Goal: Information Seeking & Learning: Learn about a topic

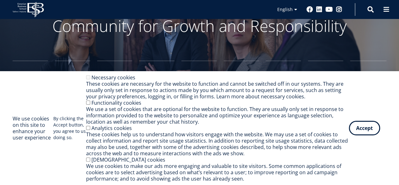
click at [366, 125] on button "Accept" at bounding box center [364, 127] width 31 height 15
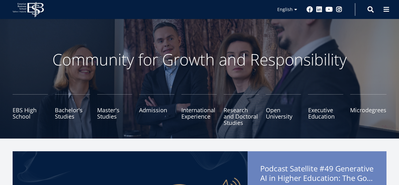
scroll to position [13, 0]
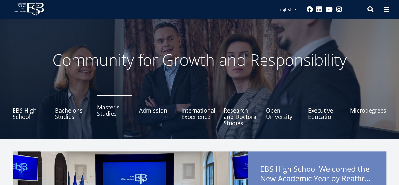
click at [110, 113] on link "Master's Studies" at bounding box center [114, 110] width 35 height 32
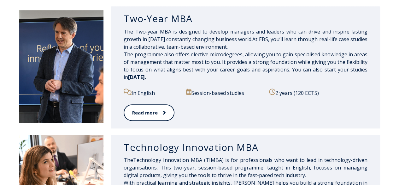
scroll to position [333, 0]
drag, startPoint x: 319, startPoint y: 89, endPoint x: 278, endPoint y: 92, distance: 40.8
click at [278, 92] on p "2 years (120 ECTS)" at bounding box center [318, 92] width 98 height 8
click at [218, 101] on div "Session-based studies" at bounding box center [225, 96] width 78 height 16
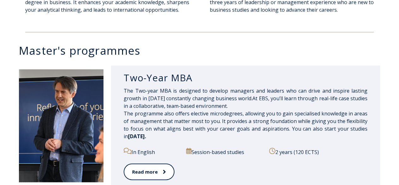
scroll to position [318, 0]
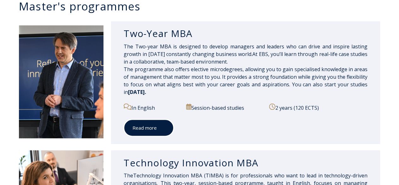
click at [152, 127] on link "Read more" at bounding box center [149, 127] width 50 height 17
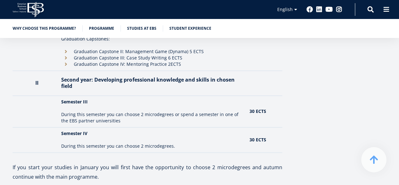
scroll to position [846, 0]
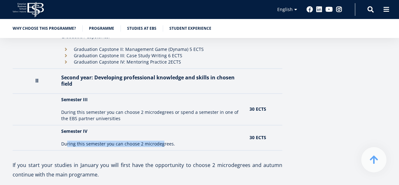
drag, startPoint x: 68, startPoint y: 138, endPoint x: 166, endPoint y: 142, distance: 97.9
click at [166, 142] on td "Semester IV During this semester you can choose 2 microdegrees." at bounding box center [152, 137] width 188 height 25
click at [184, 140] on p "During this semester you can choose 2 microdegrees." at bounding box center [152, 143] width 182 height 6
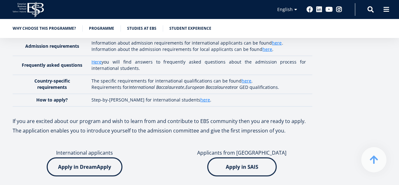
scroll to position [1830, 0]
click at [84, 157] on img at bounding box center [85, 166] width 76 height 19
